Goal: Book appointment/travel/reservation

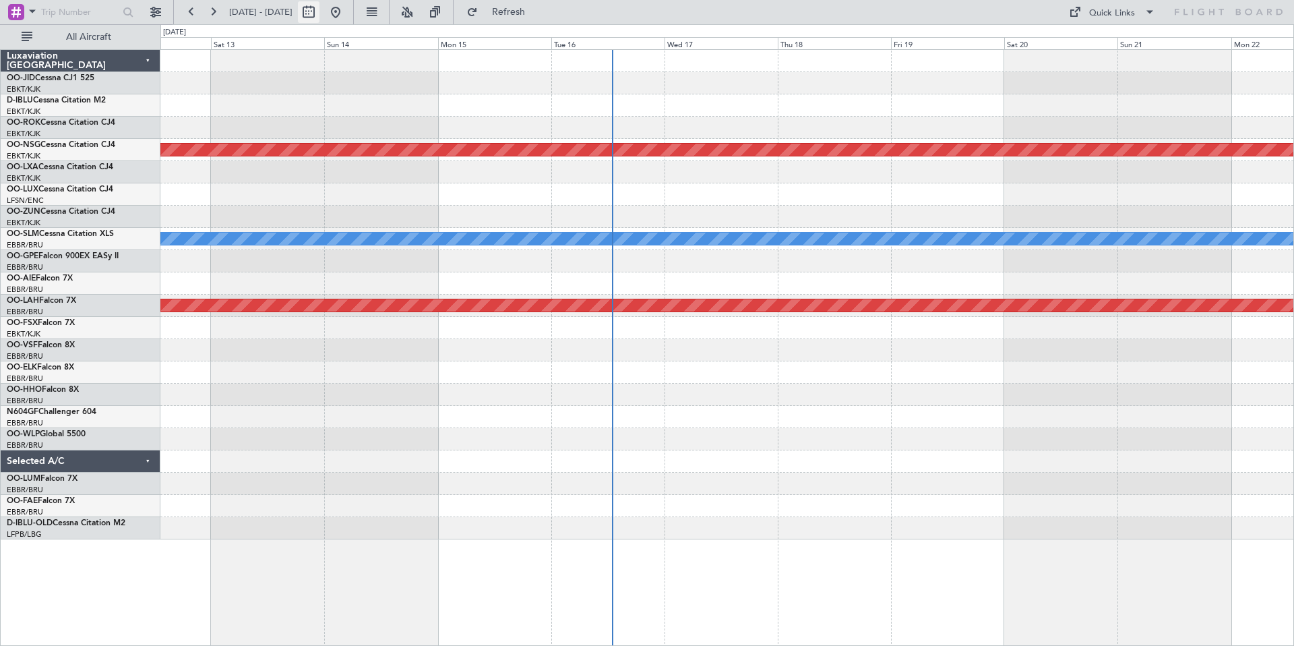
click at [319, 11] on button at bounding box center [309, 12] width 22 height 22
select select "9"
select select "2025"
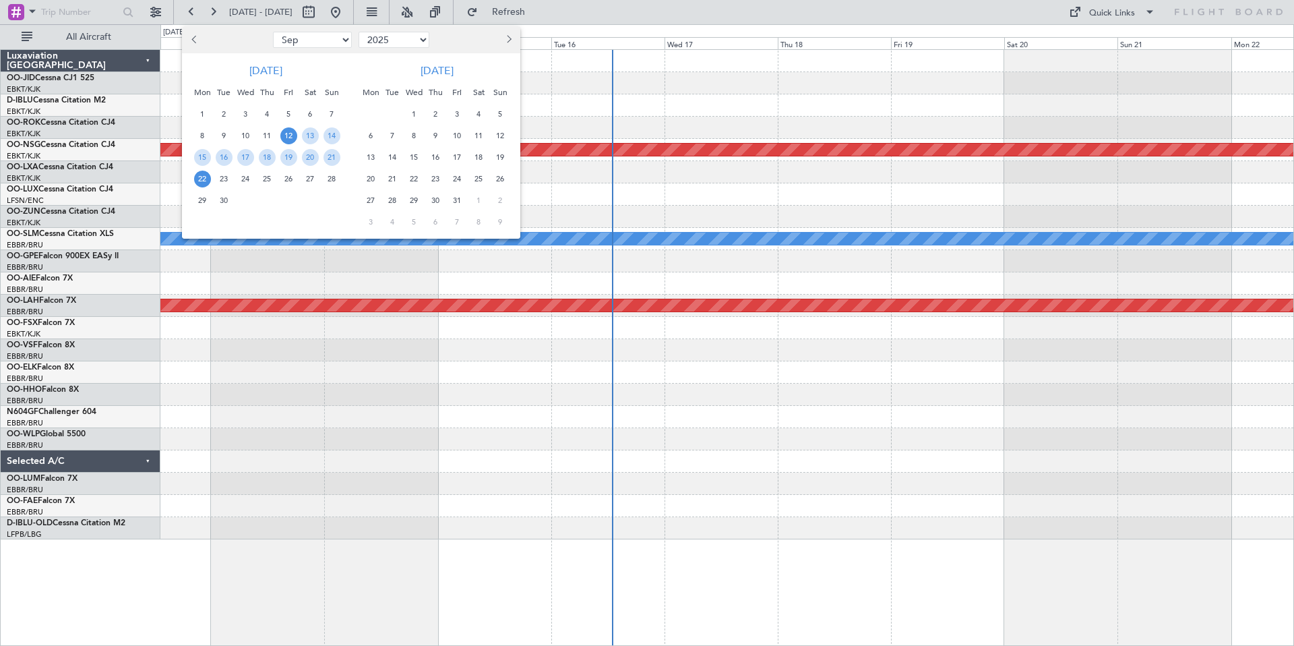
click at [509, 36] on button "Next month" at bounding box center [508, 40] width 15 height 22
click at [511, 40] on button "Next month" at bounding box center [508, 40] width 15 height 22
click at [191, 39] on button "Previous month" at bounding box center [194, 40] width 15 height 22
click at [478, 134] on span "13" at bounding box center [478, 135] width 17 height 17
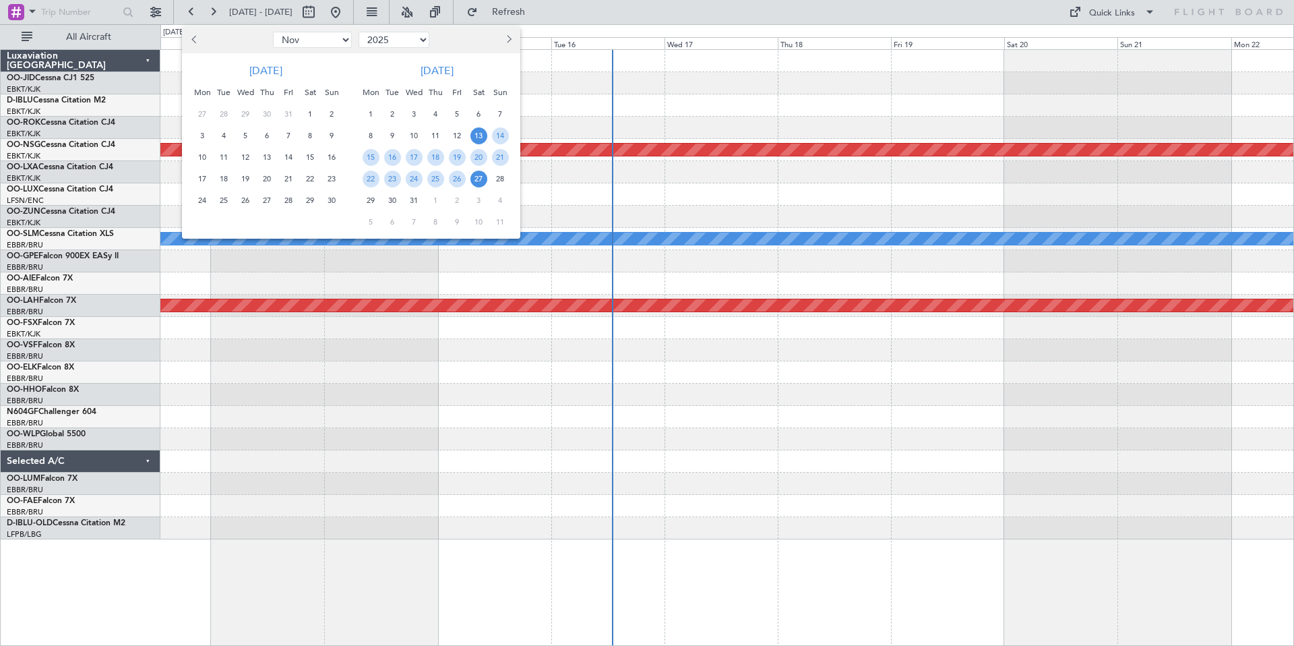
click at [480, 175] on span "27" at bounding box center [478, 178] width 17 height 17
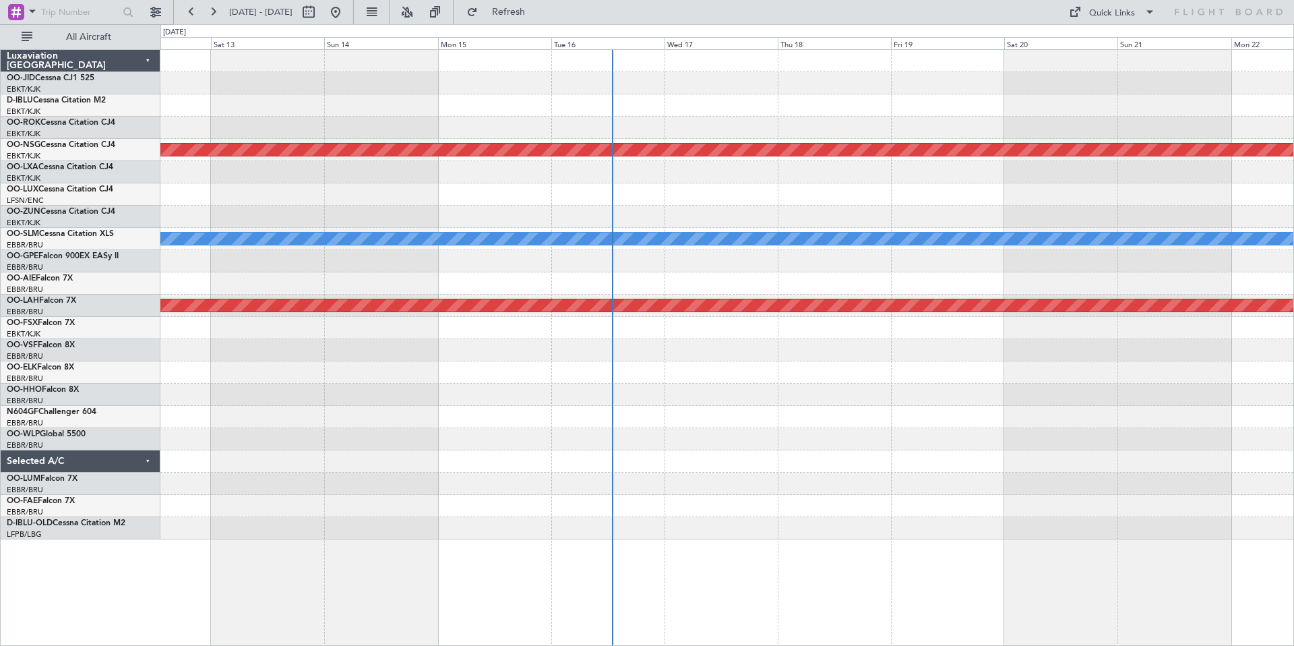
select select "12"
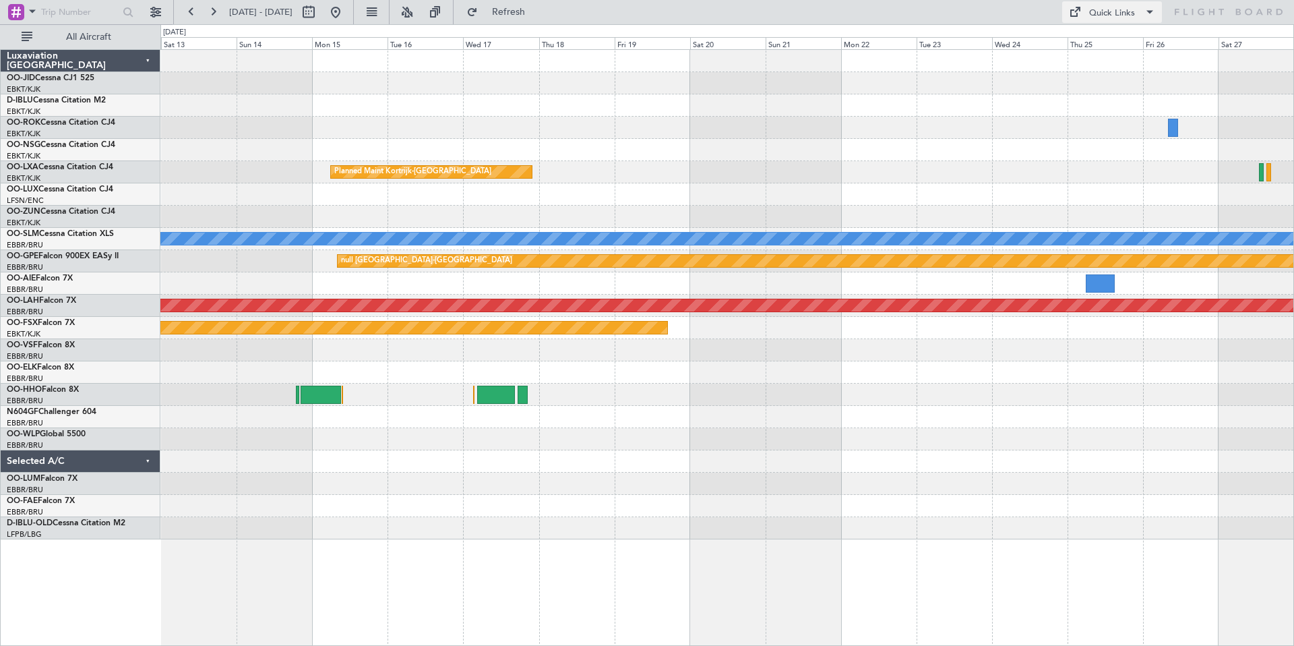
click at [1127, 11] on div "Quick Links" at bounding box center [1112, 13] width 46 height 13
click at [1111, 46] on button "Trip Builder" at bounding box center [1112, 44] width 101 height 32
click at [1118, 13] on div "Quick Links" at bounding box center [1112, 13] width 46 height 13
click at [1098, 44] on button "Trip Builder" at bounding box center [1112, 44] width 101 height 32
